Goal: Find specific page/section: Find specific page/section

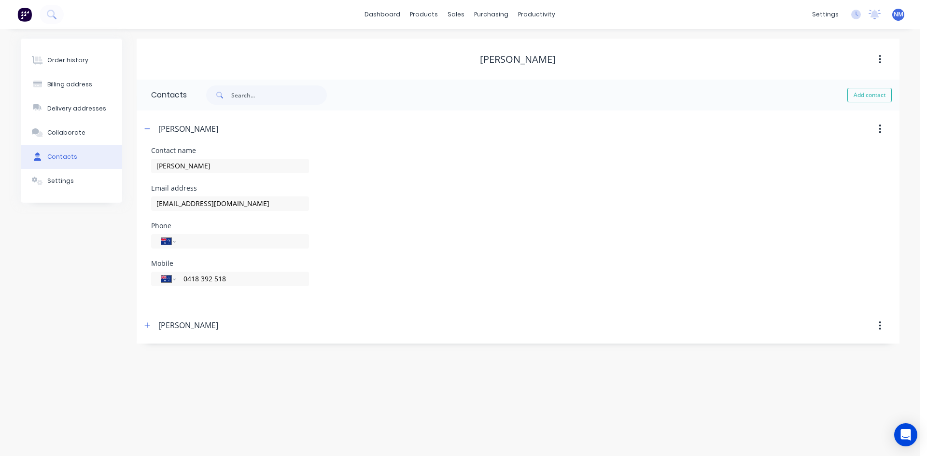
select select "AU"
click at [445, 44] on div "Product Catalogue" at bounding box center [467, 46] width 60 height 9
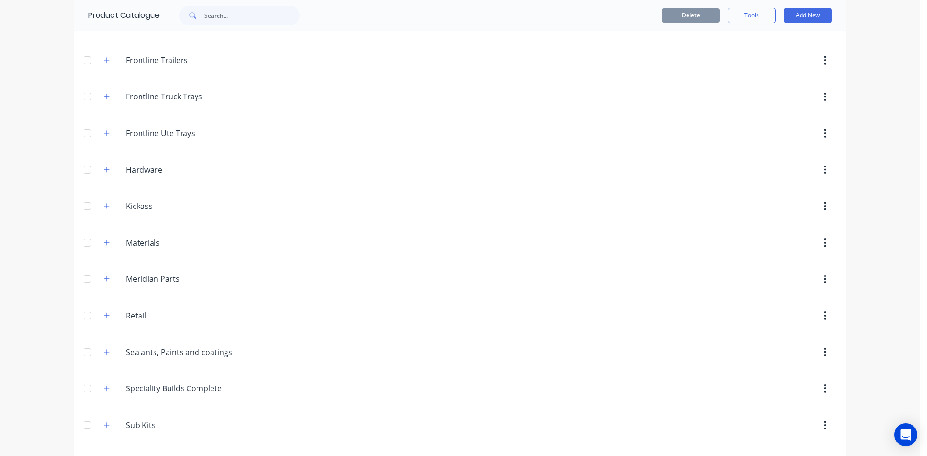
scroll to position [421, 0]
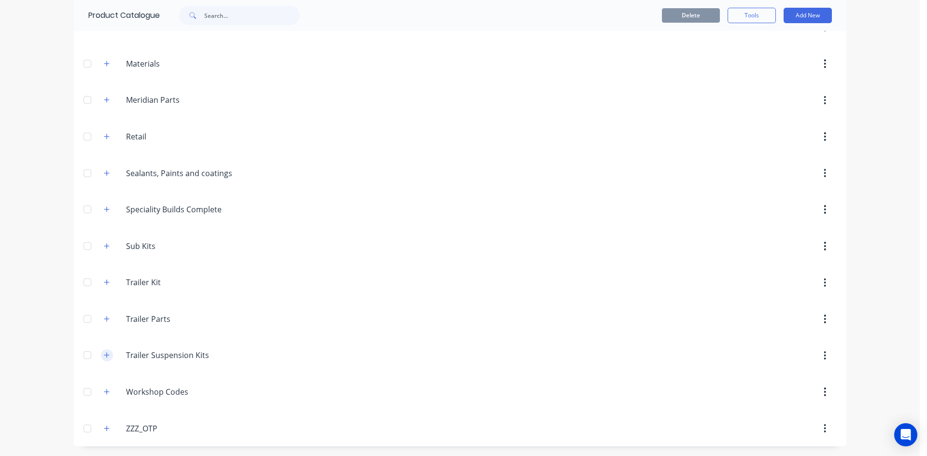
click at [103, 360] on button "button" at bounding box center [107, 356] width 12 height 12
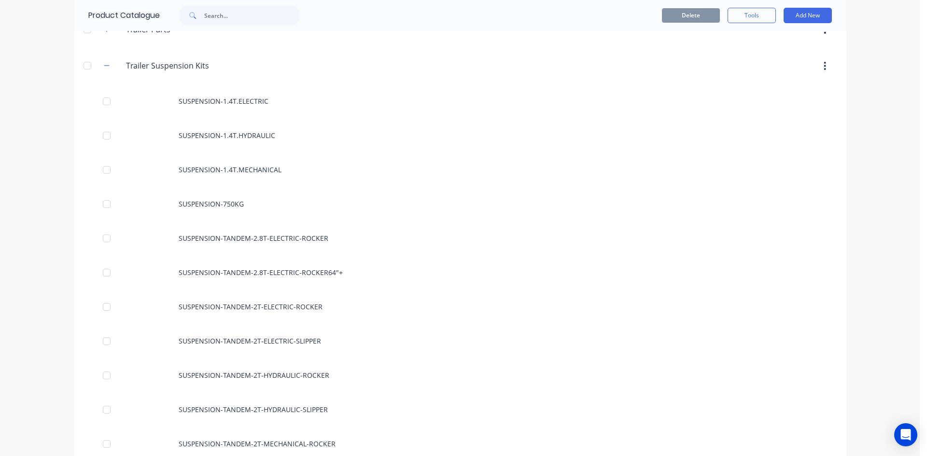
scroll to position [759, 0]
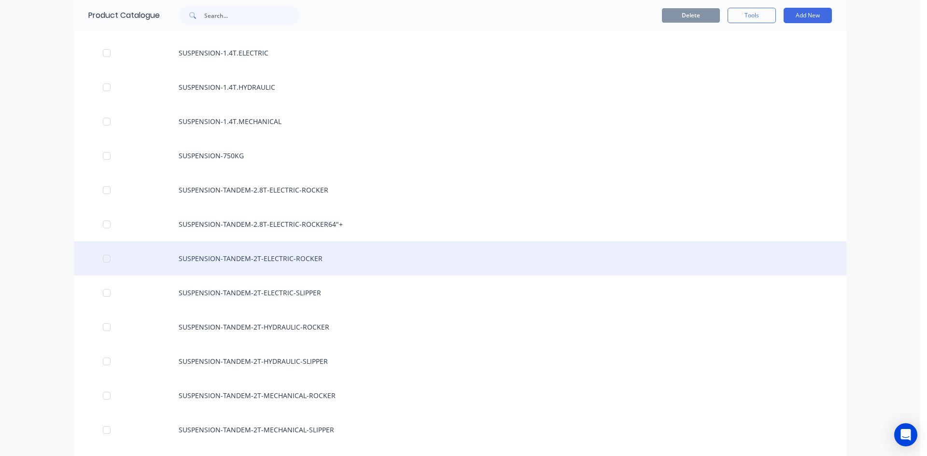
click at [307, 255] on div "SUSPENSION-TANDEM-2T-ELECTRIC-ROCKER" at bounding box center [460, 258] width 773 height 34
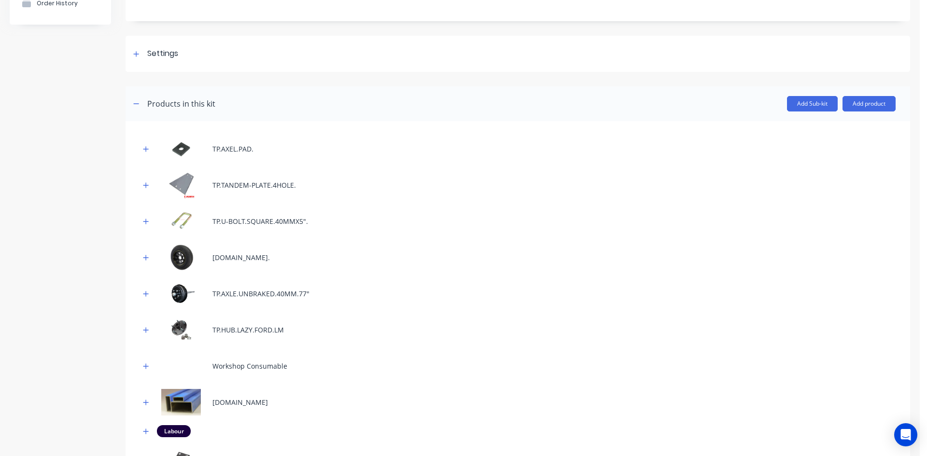
scroll to position [69, 0]
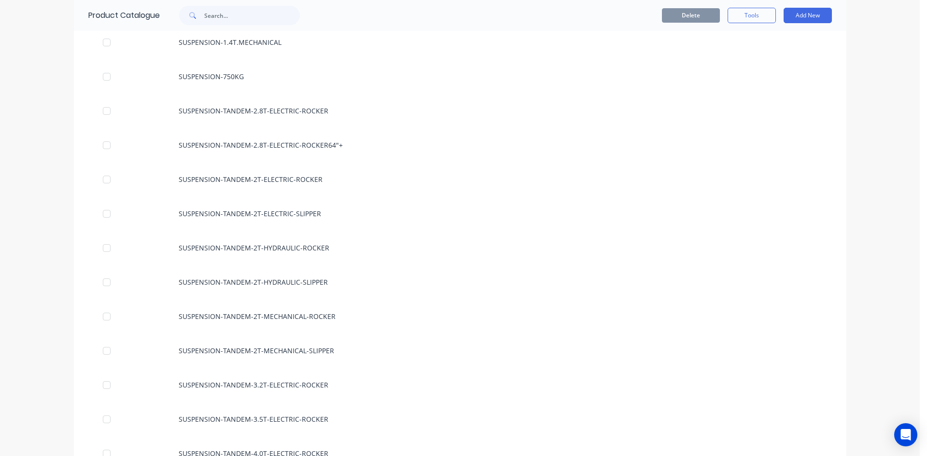
scroll to position [821, 0]
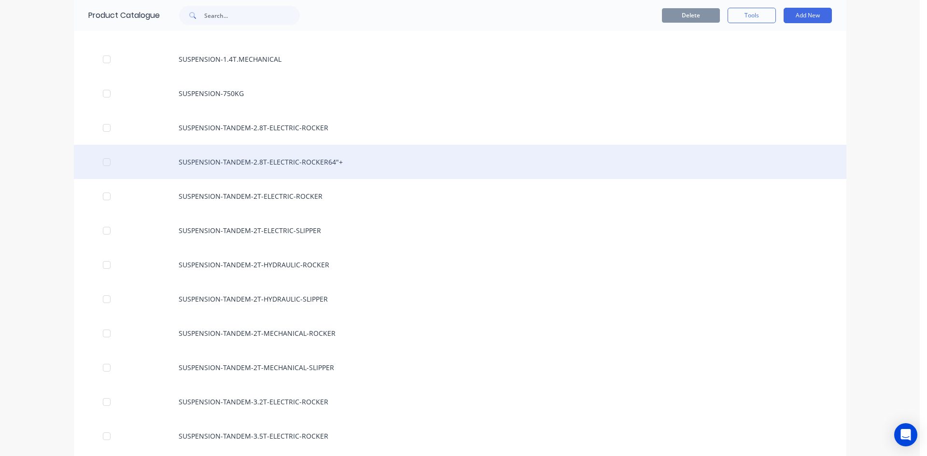
click at [256, 148] on div "SUSPENSION-TANDEM-2.8T-ELECTRIC-ROCKER64"+" at bounding box center [460, 162] width 773 height 34
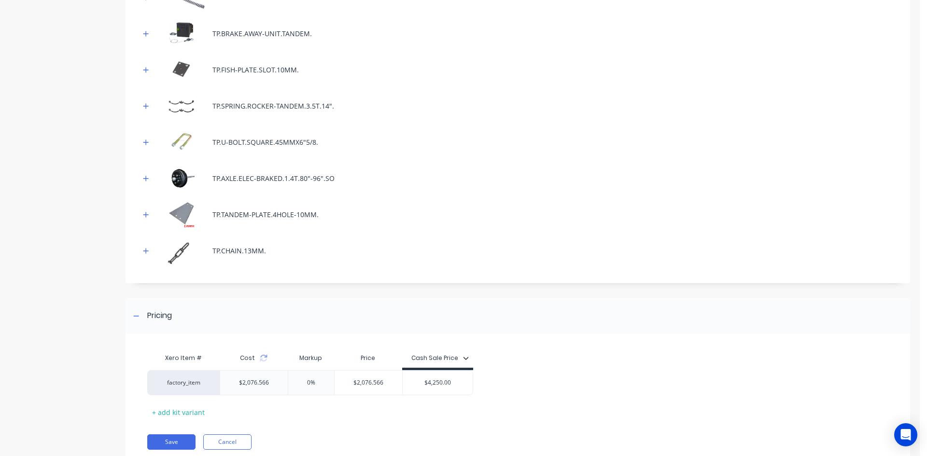
scroll to position [564, 0]
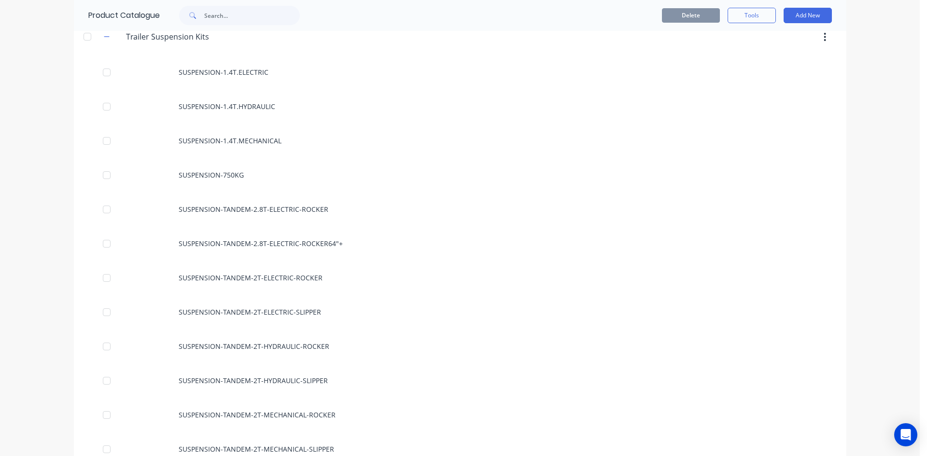
scroll to position [821, 0]
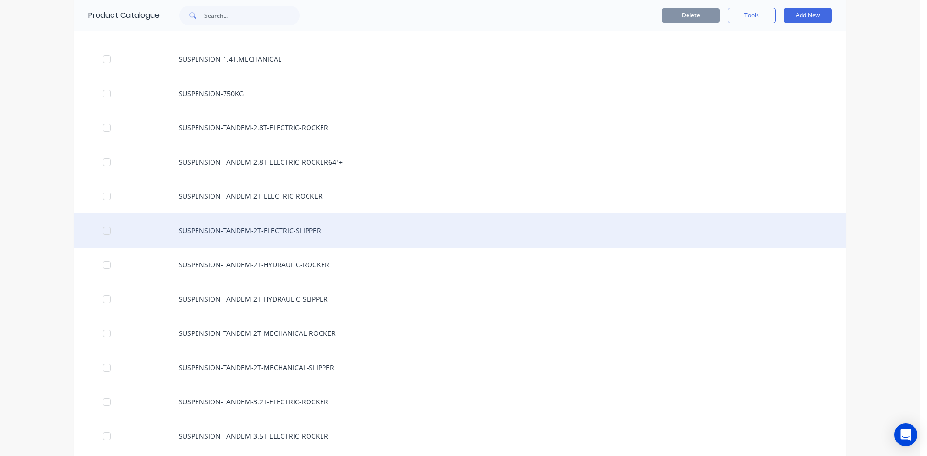
click at [244, 232] on div "SUSPENSION-TANDEM-2T-ELECTRIC-SLIPPER" at bounding box center [460, 230] width 773 height 34
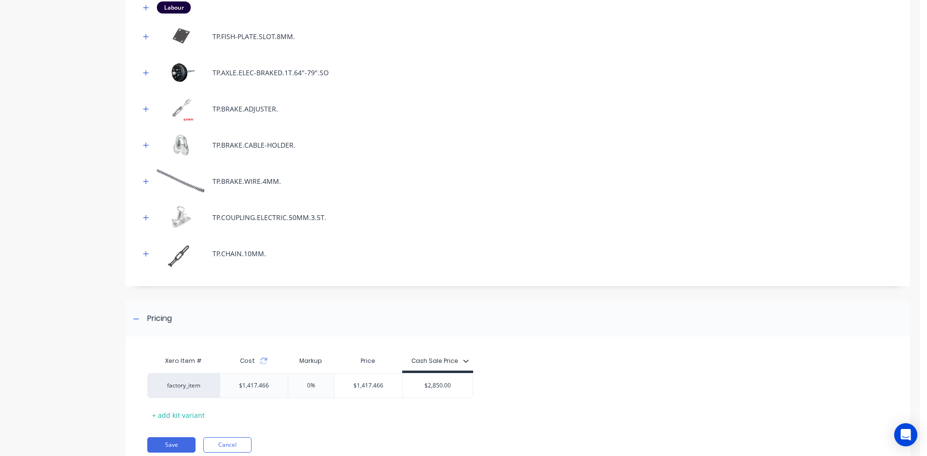
scroll to position [709, 0]
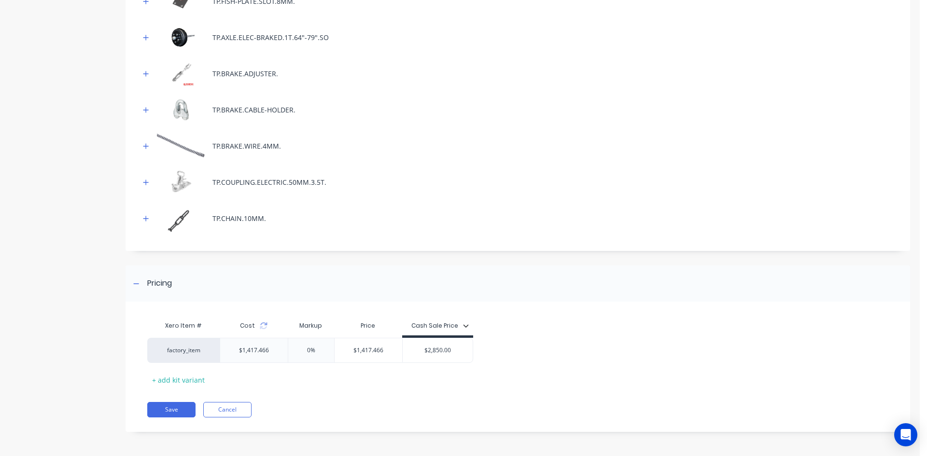
click at [774, 334] on div "Xero Item # Cost Markup Price Cash Sale Price factory_item $1,417.466 0% $1,417…" at bounding box center [514, 351] width 734 height 71
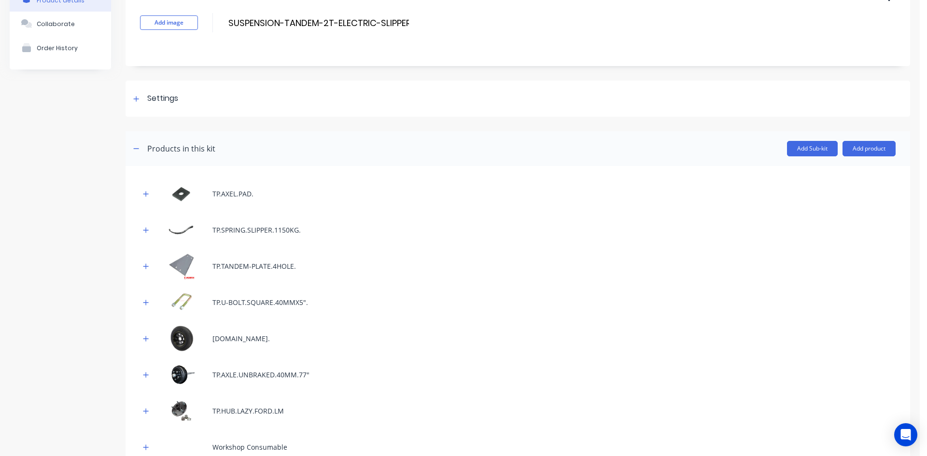
scroll to position [0, 0]
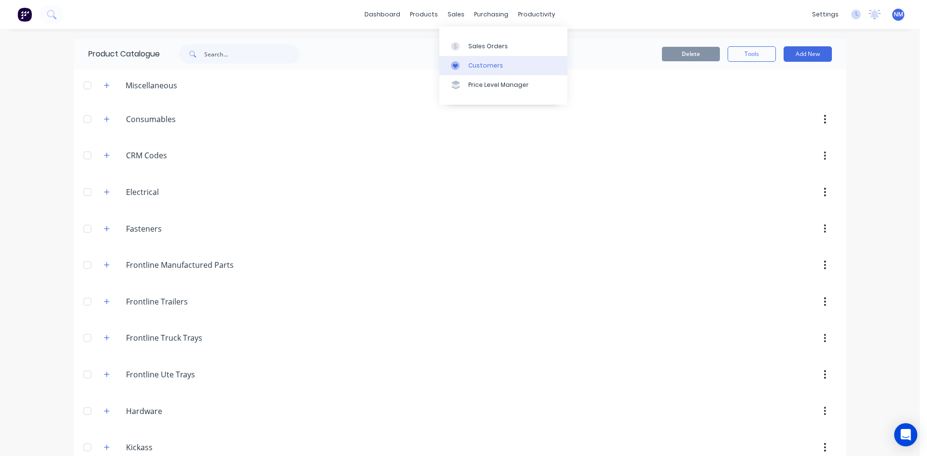
click at [470, 61] on div "Customers" at bounding box center [486, 65] width 35 height 9
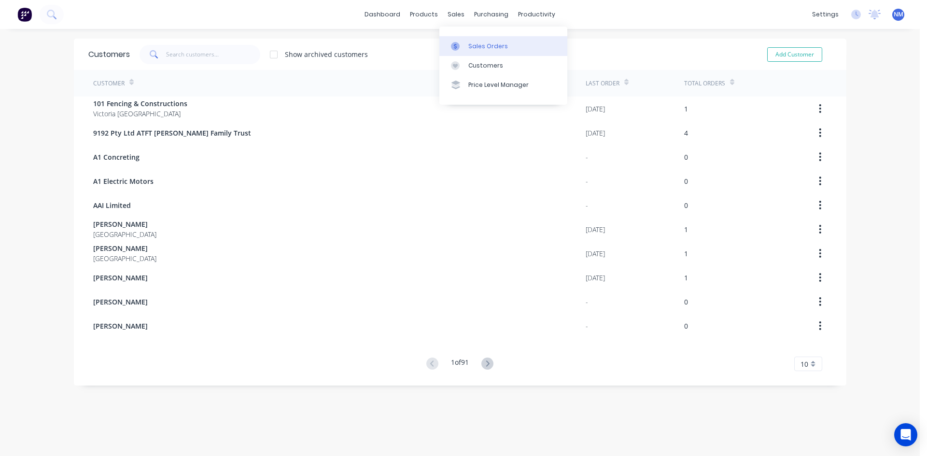
click at [483, 48] on div "Sales Orders" at bounding box center [489, 46] width 40 height 9
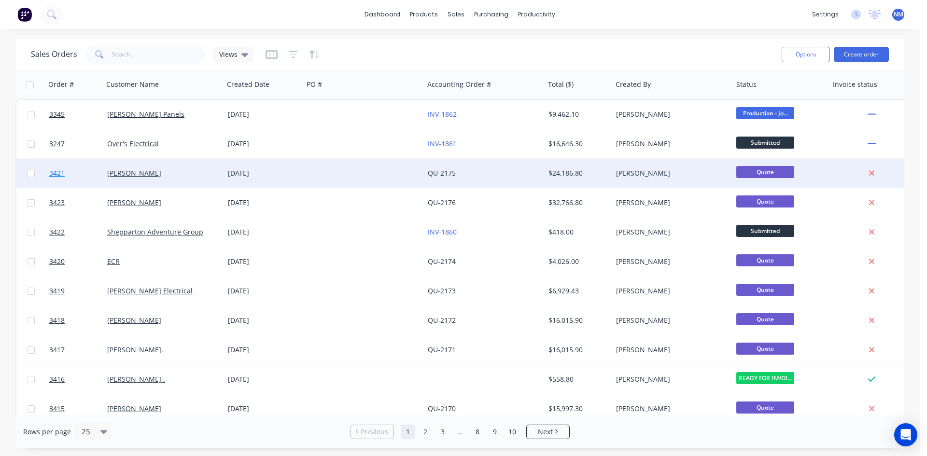
click at [60, 173] on span "3421" at bounding box center [56, 174] width 15 height 10
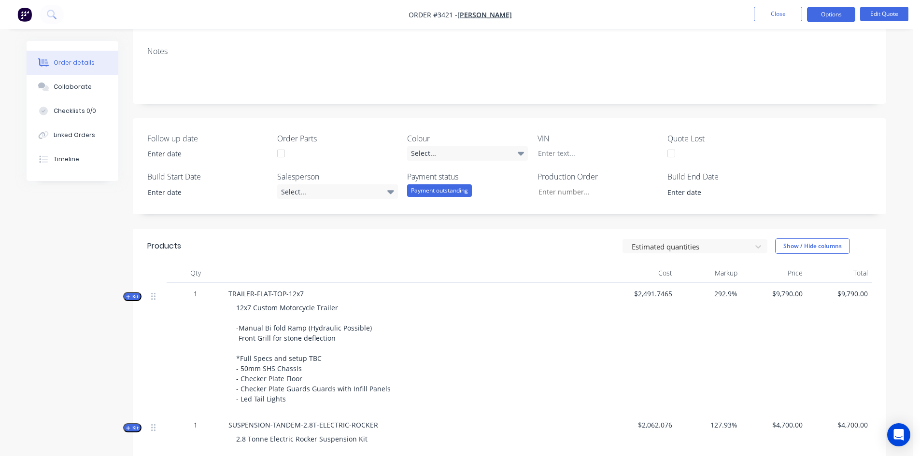
scroll to position [48, 0]
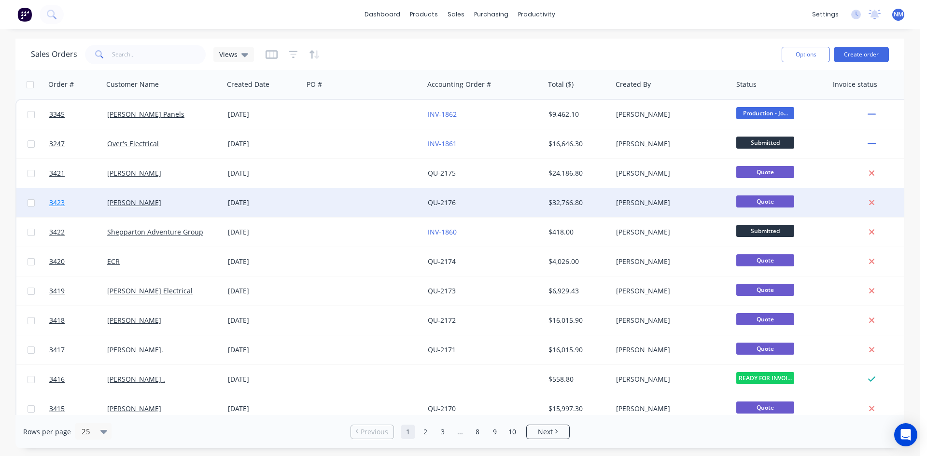
click at [59, 207] on span "3423" at bounding box center [56, 203] width 15 height 10
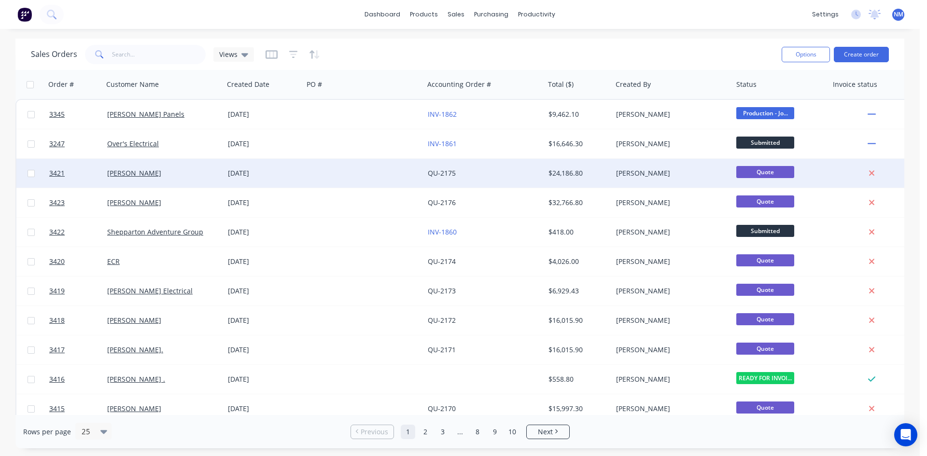
click at [47, 173] on div at bounding box center [74, 173] width 58 height 29
